Goal: Transaction & Acquisition: Purchase product/service

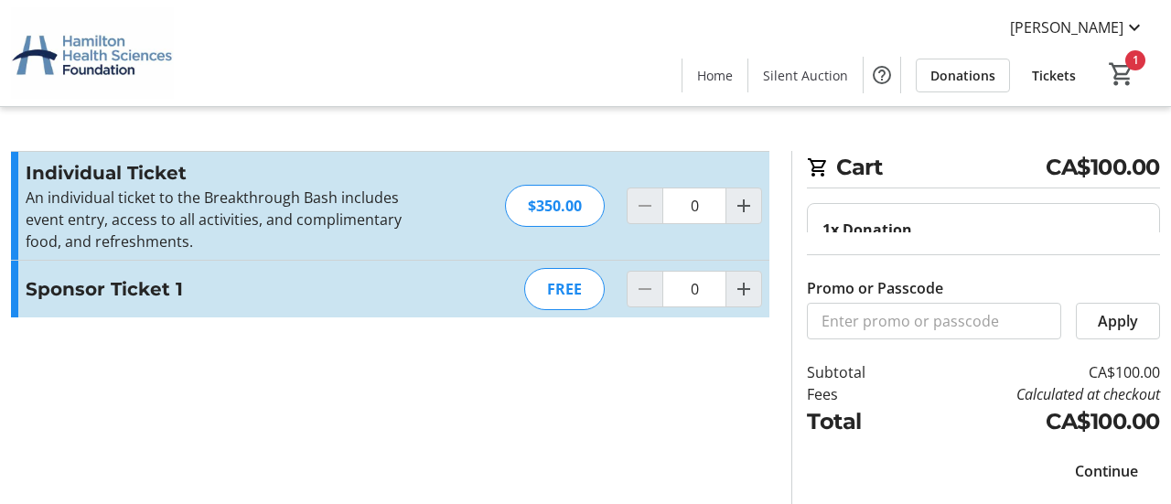
click at [1094, 469] on span "Continue" at bounding box center [1106, 471] width 63 height 22
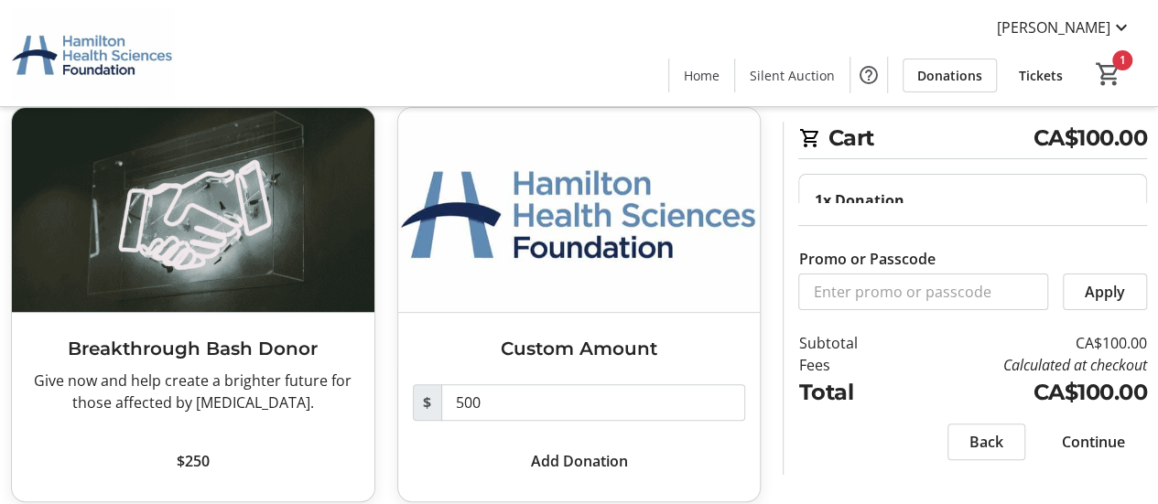
scroll to position [117, 0]
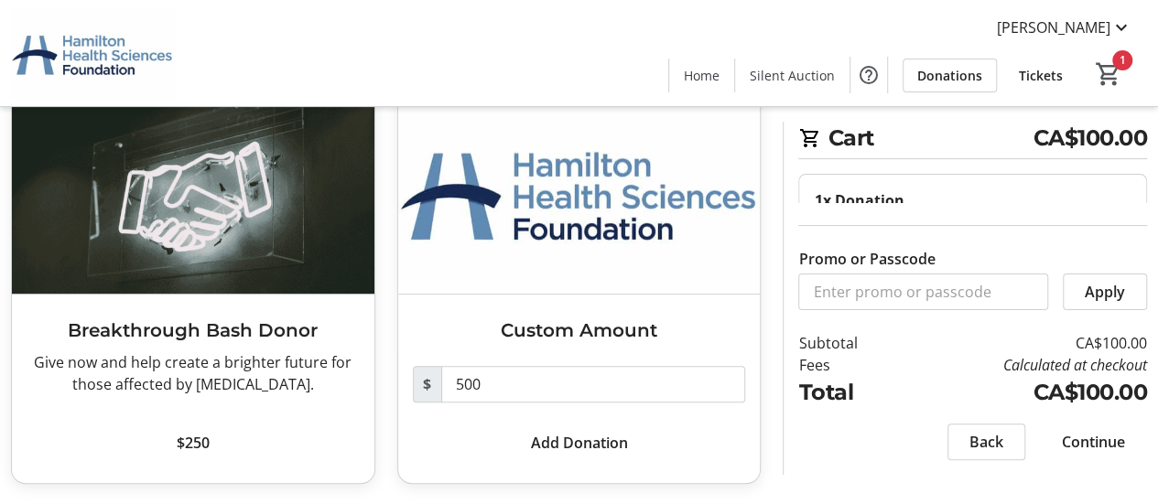
click at [1109, 446] on span "Continue" at bounding box center [1093, 442] width 63 height 22
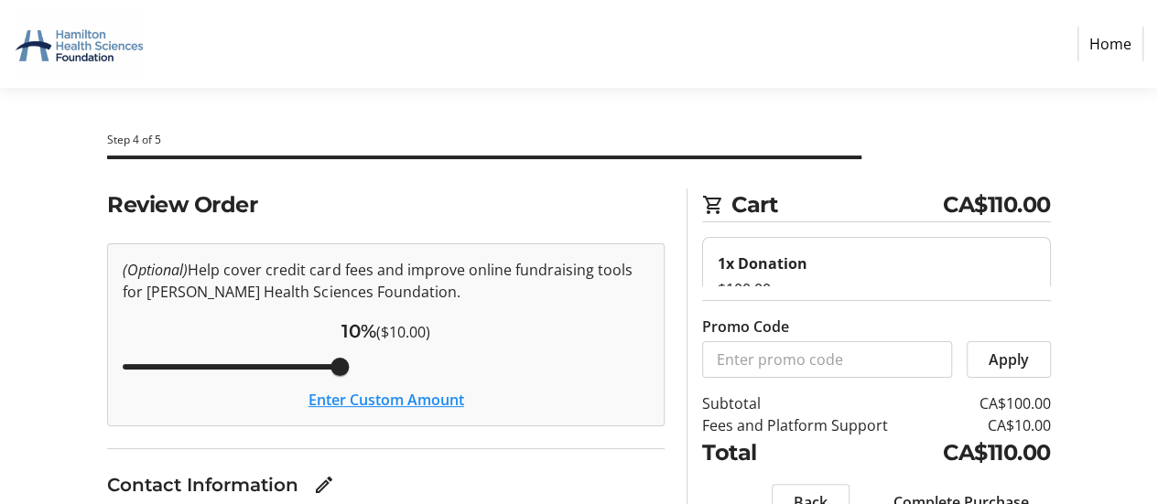
scroll to position [219, 0]
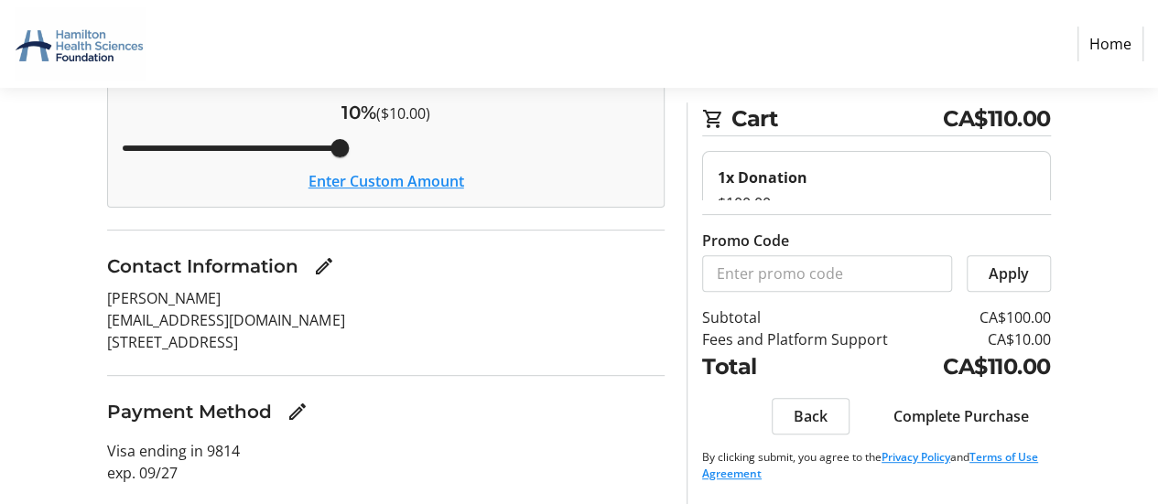
click at [970, 413] on span "Complete Purchase" at bounding box center [960, 416] width 135 height 22
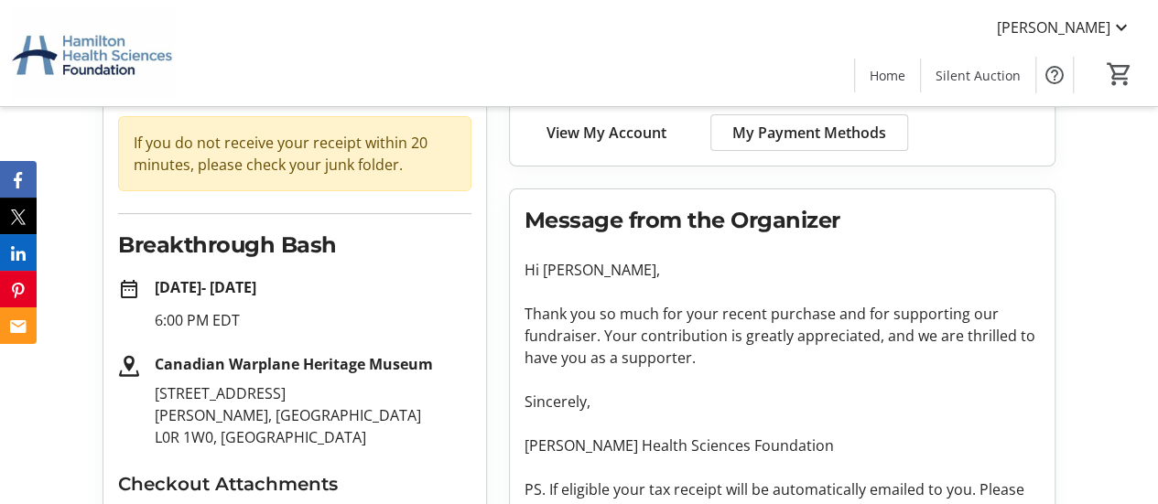
scroll to position [350, 0]
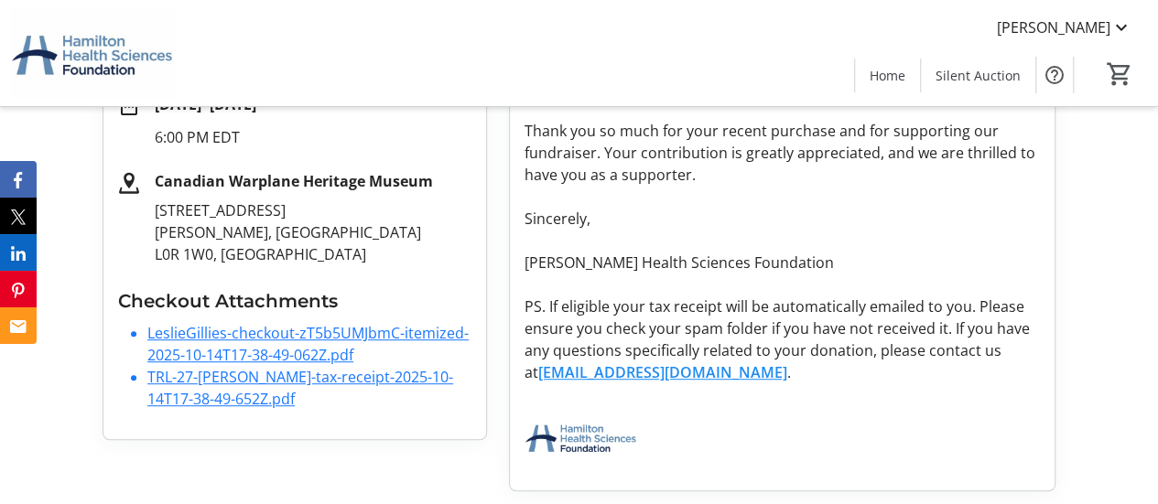
click at [233, 343] on link "LeslieGillies-checkout-zT5b5UMJbmC-itemized-2025-10-14T17-38-49-062Z.pdf" at bounding box center [307, 344] width 321 height 42
click at [364, 378] on link "TRL-27-[PERSON_NAME]-tax-receipt-2025-10-14T17-38-49-652Z.pdf" at bounding box center [300, 388] width 306 height 42
